Goal: Task Accomplishment & Management: Manage account settings

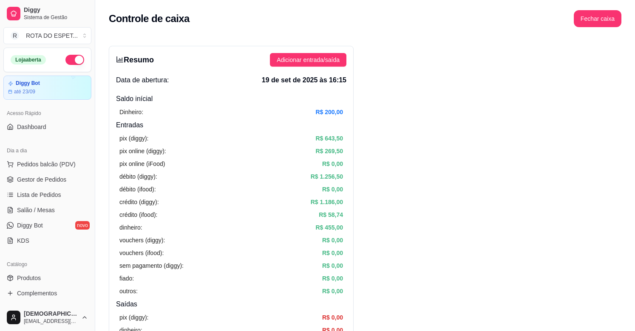
click at [605, 16] on button "Fechar caixa" at bounding box center [598, 18] width 48 height 17
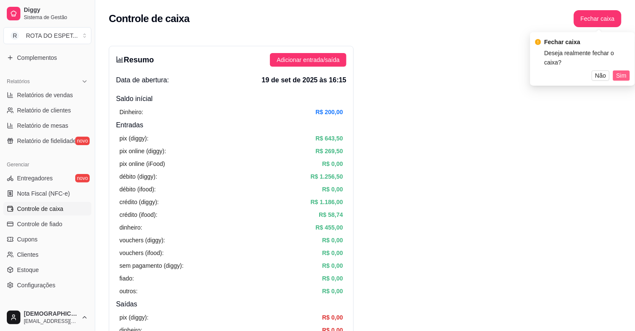
click at [618, 71] on span "Sim" at bounding box center [621, 75] width 10 height 9
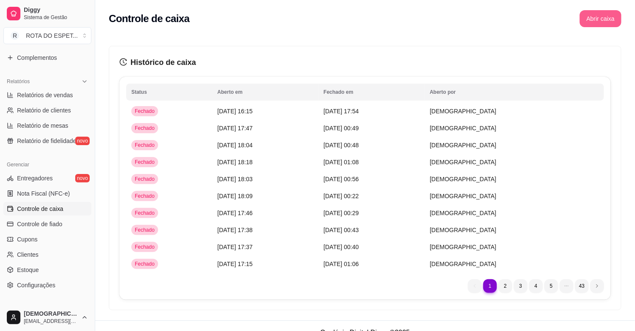
click at [597, 21] on button "Abrir caixa" at bounding box center [601, 18] width 42 height 17
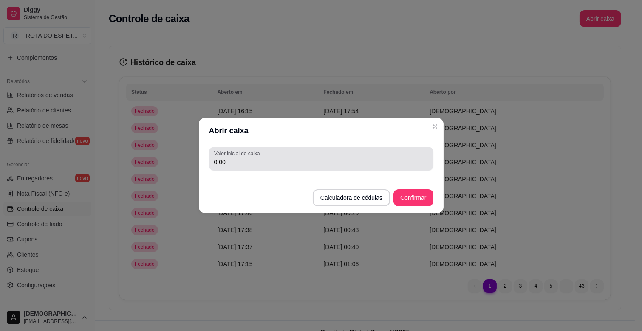
click at [242, 157] on label "Valor inicial do caixa" at bounding box center [238, 153] width 48 height 7
click at [242, 158] on input "0,00" at bounding box center [321, 162] width 214 height 8
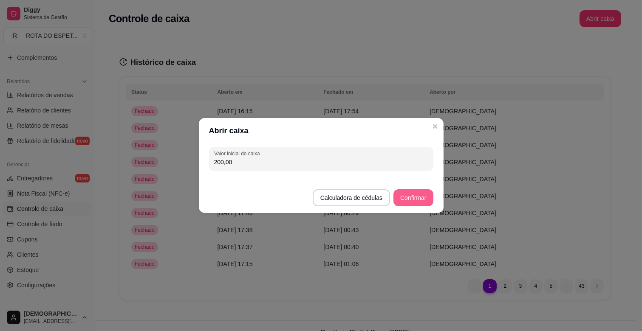
type input "200,00"
click at [419, 197] on button "Confirmar" at bounding box center [413, 198] width 40 height 17
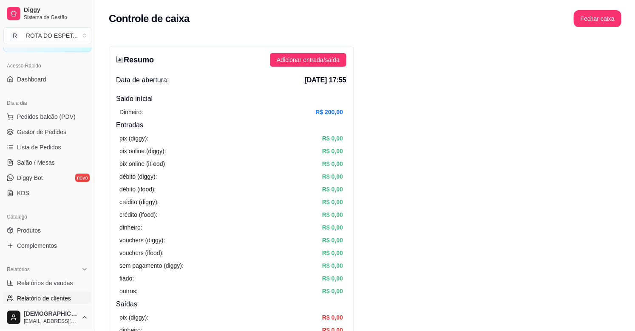
scroll to position [47, 0]
click at [50, 167] on span "Salão / Mesas" at bounding box center [36, 163] width 38 height 8
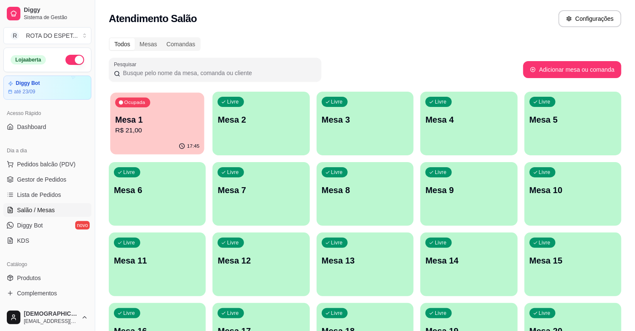
click at [181, 132] on p "R$ 21,00" at bounding box center [157, 131] width 84 height 10
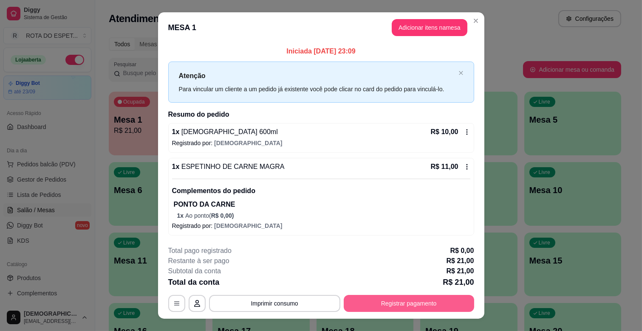
click at [380, 304] on button "Registrar pagamento" at bounding box center [409, 303] width 130 height 17
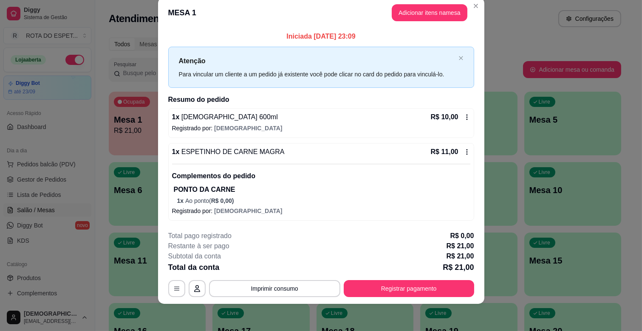
click at [229, 122] on div "1 x BRAHMA 600ml R$ 10,00" at bounding box center [321, 117] width 298 height 10
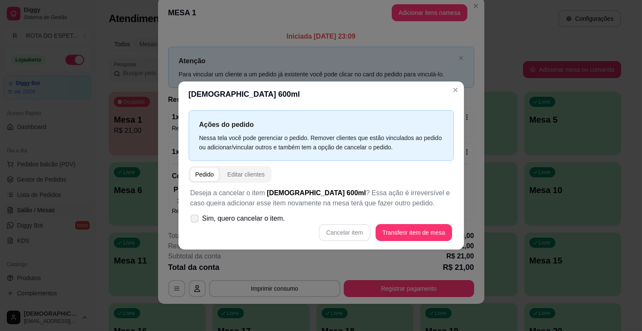
click at [196, 216] on icon at bounding box center [194, 218] width 6 height 5
click at [195, 221] on input "Sim, quero cancelar o item." at bounding box center [193, 224] width 6 height 6
checkbox input "true"
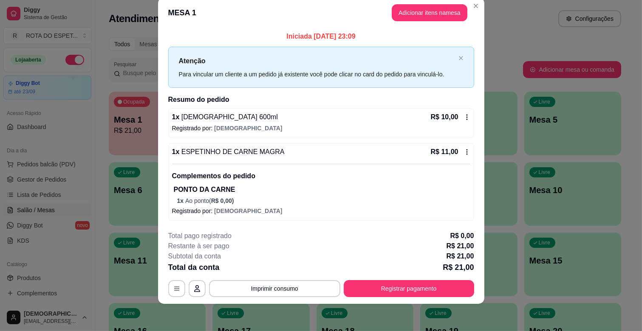
click at [172, 128] on p "Registrado por: [DEMOGRAPHIC_DATA]" at bounding box center [321, 128] width 298 height 8
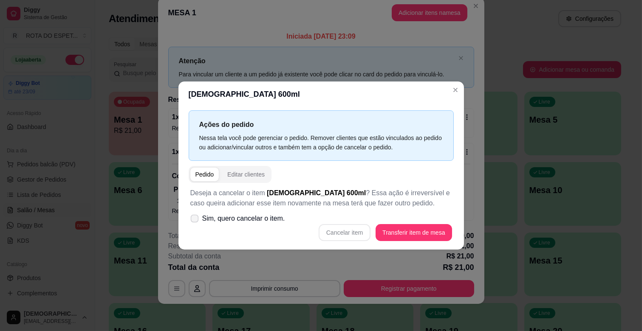
click at [188, 215] on label "Sim, quero cancelar o item." at bounding box center [238, 218] width 102 height 17
click at [190, 221] on input "Sim, quero cancelar o item." at bounding box center [193, 224] width 6 height 6
checkbox input "true"
click at [334, 232] on button "Cancelar item" at bounding box center [345, 233] width 51 height 17
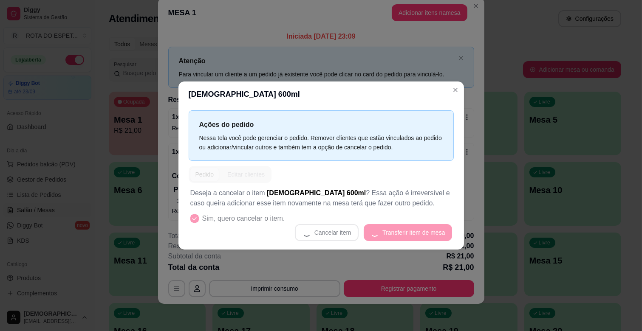
scroll to position [8, 0]
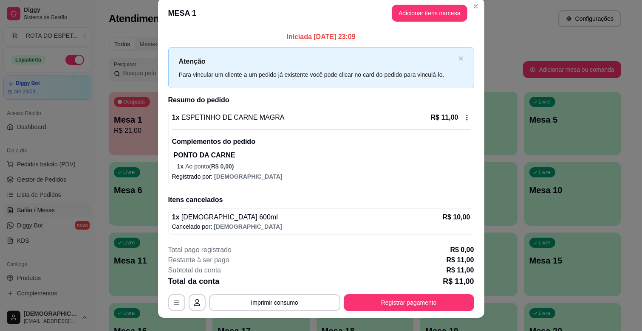
click at [196, 157] on p "PONTO DA CARNE" at bounding box center [322, 155] width 297 height 10
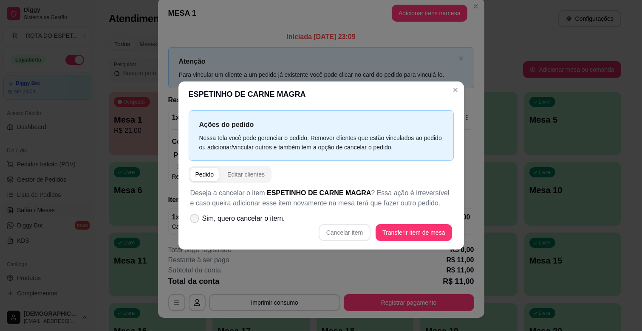
click at [196, 218] on icon at bounding box center [194, 218] width 7 height 5
click at [195, 221] on input "Sim, quero cancelar o item." at bounding box center [193, 224] width 6 height 6
checkbox input "true"
click at [331, 234] on button "Cancelar item" at bounding box center [345, 232] width 52 height 17
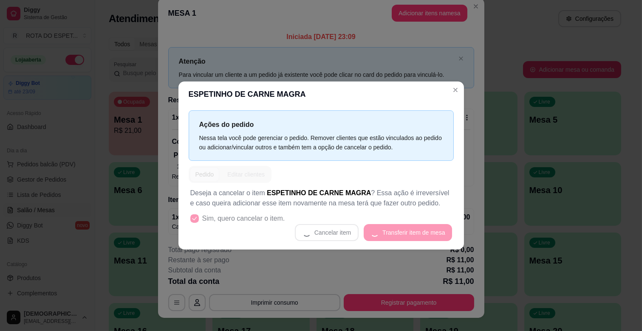
scroll to position [2, 0]
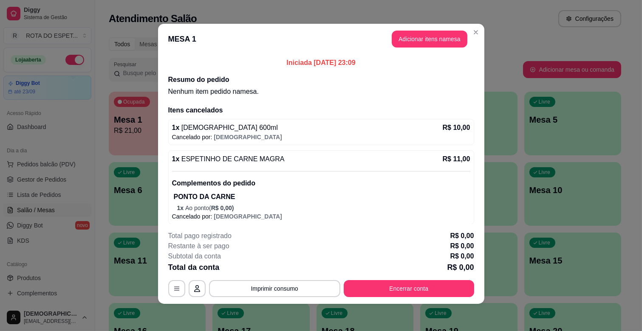
click at [197, 197] on p "PONTO DA CARNE" at bounding box center [322, 197] width 297 height 10
click at [217, 128] on span "[DEMOGRAPHIC_DATA] 600ml" at bounding box center [228, 127] width 98 height 7
click at [385, 286] on button "Encerrar conta" at bounding box center [409, 288] width 130 height 17
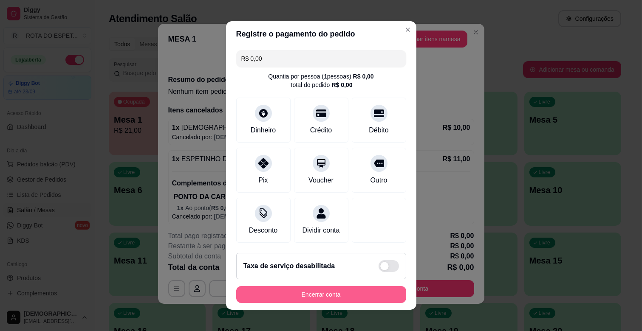
click at [330, 303] on button "Encerrar conta" at bounding box center [321, 294] width 170 height 17
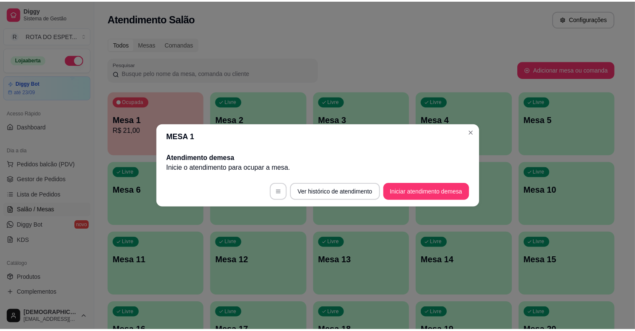
scroll to position [0, 0]
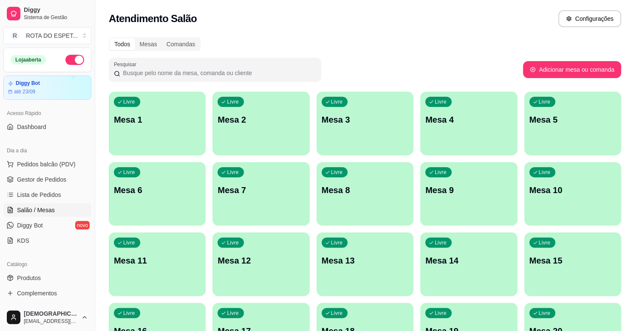
click at [459, 50] on div "Todos Mesas Comandas" at bounding box center [365, 44] width 512 height 14
click at [370, 50] on div "Todos Mesas Comandas" at bounding box center [365, 44] width 512 height 14
click at [452, 45] on div "Todos Mesas Comandas" at bounding box center [365, 44] width 512 height 14
click at [466, 44] on div "Todos Mesas Comandas" at bounding box center [365, 44] width 512 height 14
